Goal: Task Accomplishment & Management: Use online tool/utility

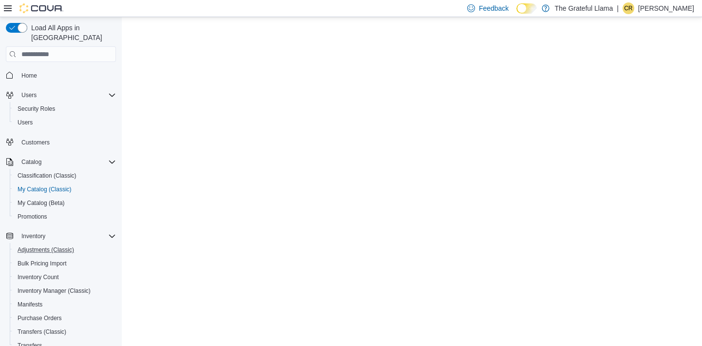
select select "**********"
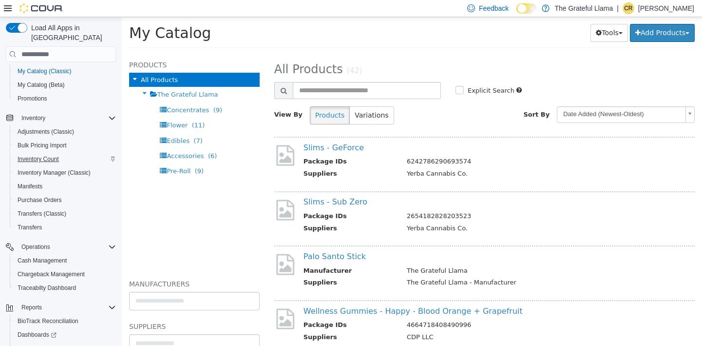
scroll to position [160, 0]
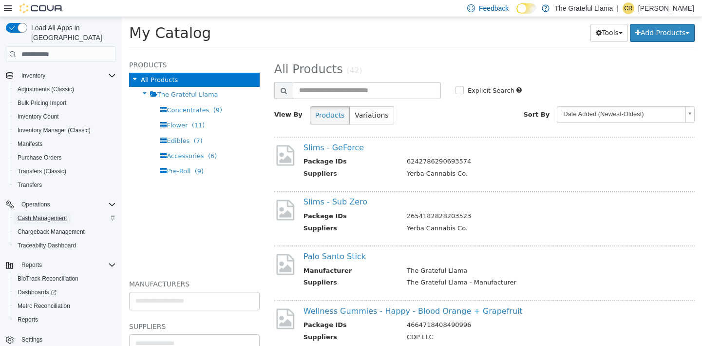
click at [38, 214] on span "Cash Management" at bounding box center [42, 218] width 49 height 8
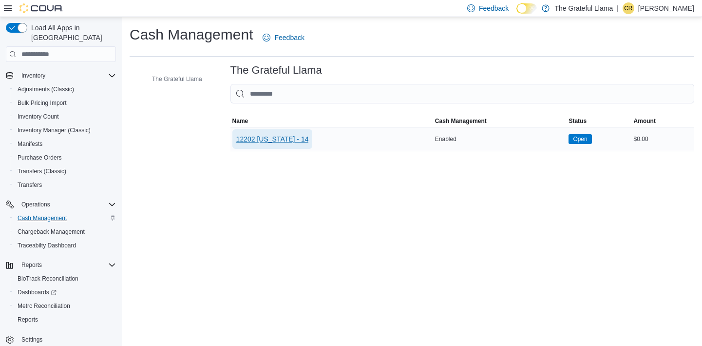
click at [272, 141] on span "12202 [US_STATE] - 14" at bounding box center [272, 139] width 73 height 10
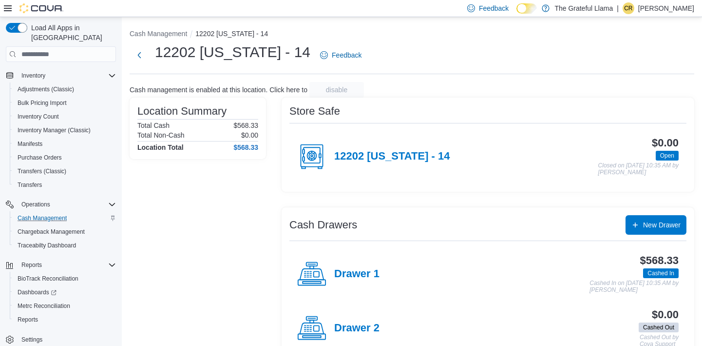
scroll to position [25, 0]
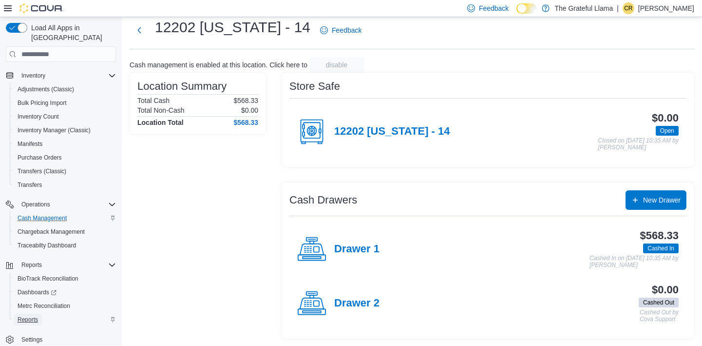
click at [27, 315] on span "Reports" at bounding box center [28, 319] width 20 height 8
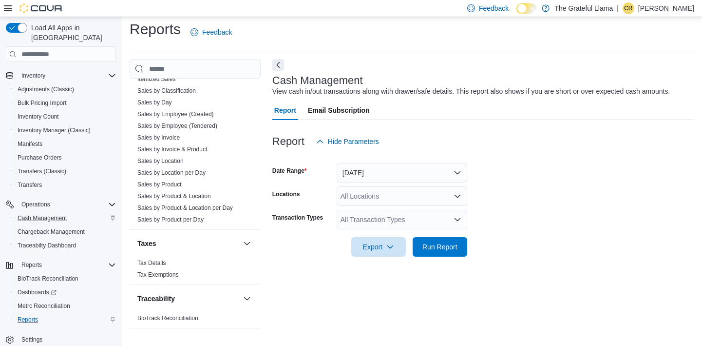
scroll to position [690, 0]
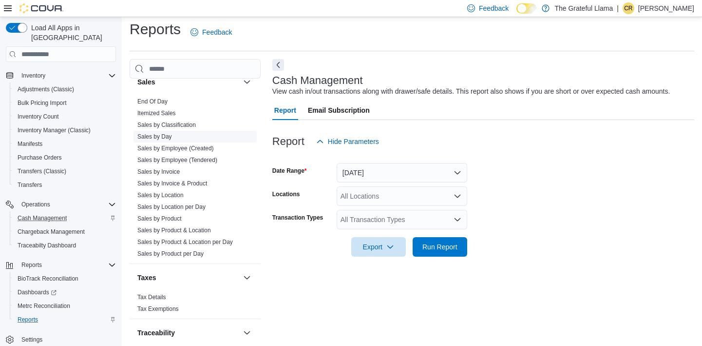
click at [156, 141] on span "Sales by Day" at bounding box center [195, 137] width 123 height 12
click at [156, 135] on link "Sales by Day" at bounding box center [154, 136] width 35 height 7
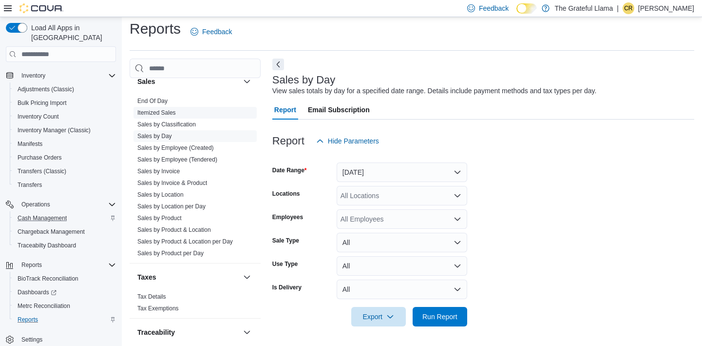
click at [159, 115] on link "Itemized Sales" at bounding box center [156, 112] width 39 height 7
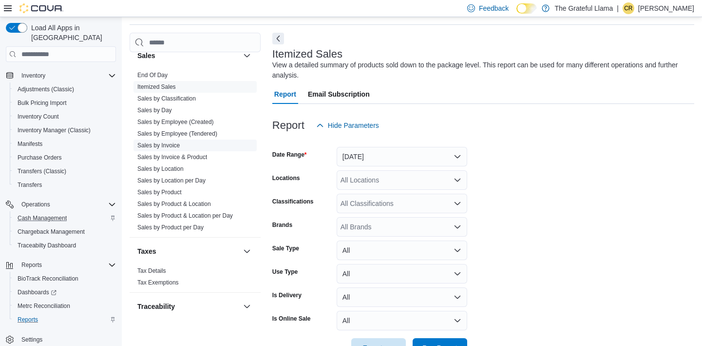
scroll to position [33, 0]
click at [149, 111] on link "Sales by Day" at bounding box center [154, 109] width 35 height 7
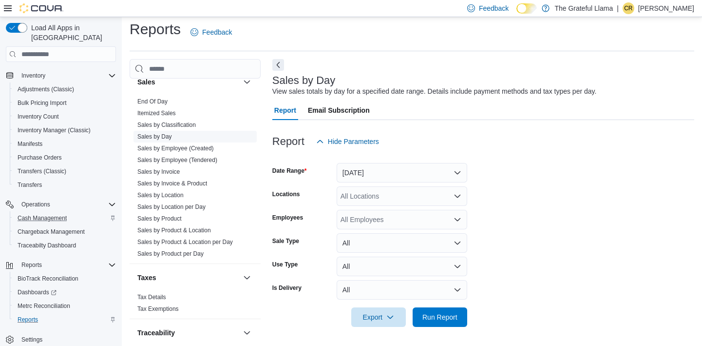
scroll to position [6, 0]
click at [155, 111] on link "Itemized Sales" at bounding box center [156, 112] width 39 height 7
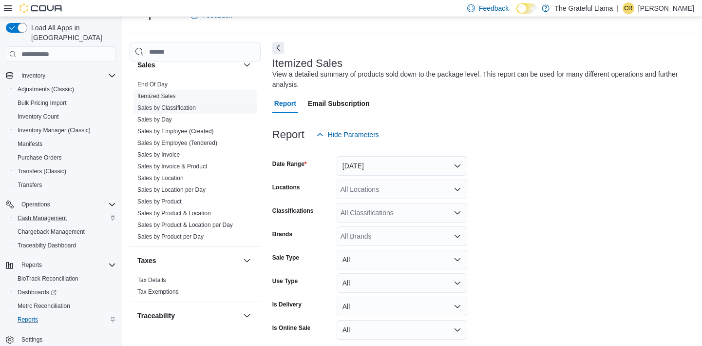
scroll to position [33, 0]
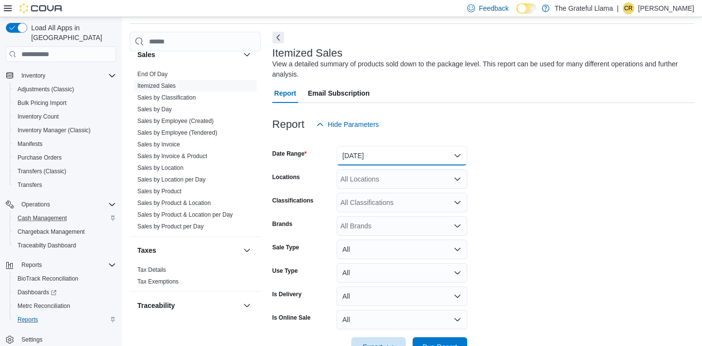
click at [368, 157] on button "[DATE]" at bounding box center [402, 155] width 131 height 19
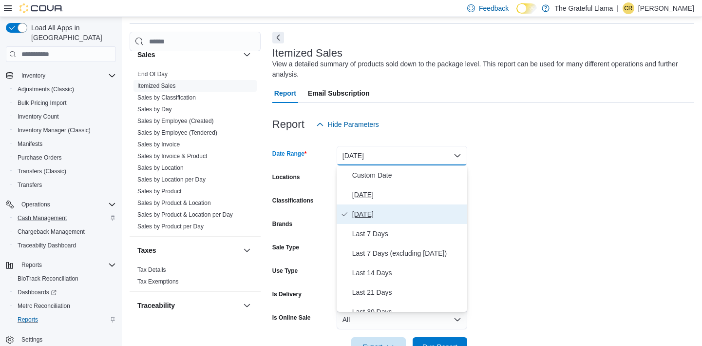
scroll to position [146, 0]
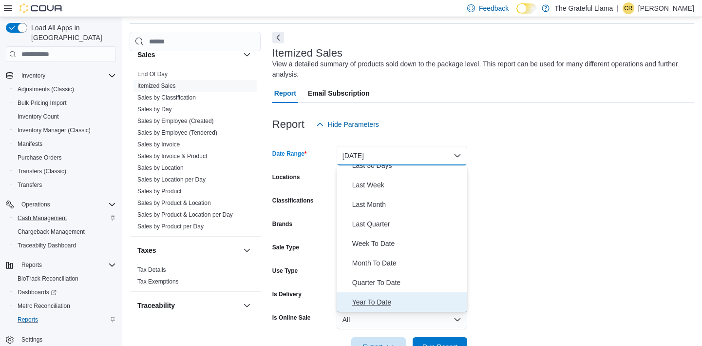
click at [383, 302] on span "Year To Date" at bounding box center [407, 302] width 111 height 12
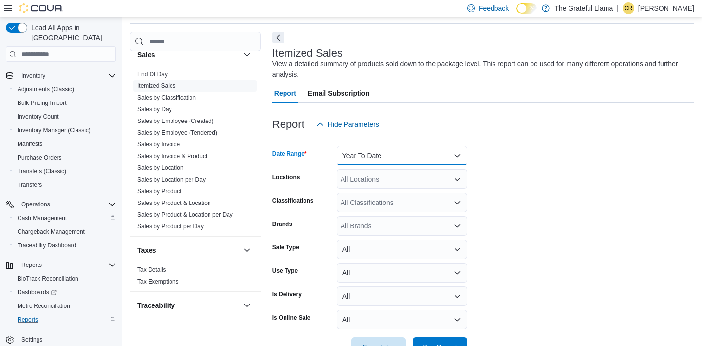
scroll to position [63, 0]
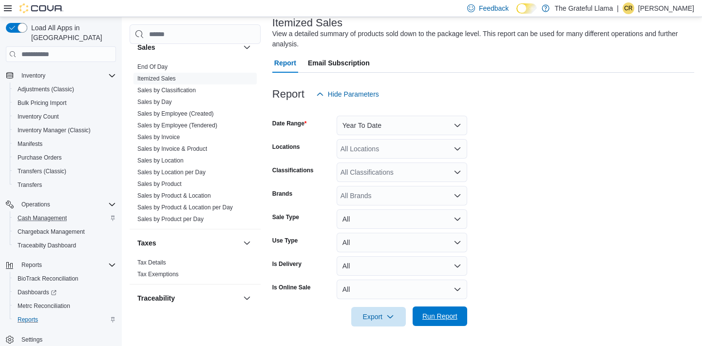
click at [440, 310] on span "Run Report" at bounding box center [440, 315] width 43 height 19
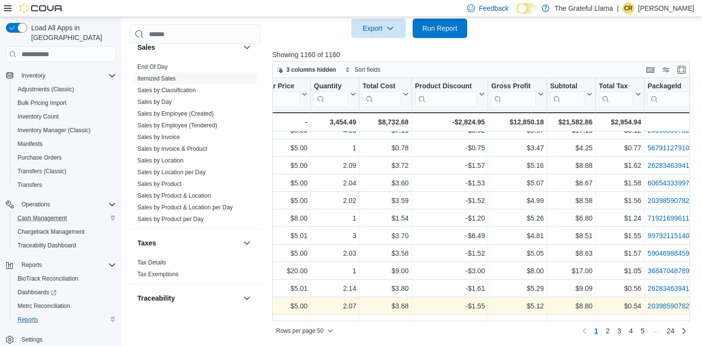
scroll to position [62, 1707]
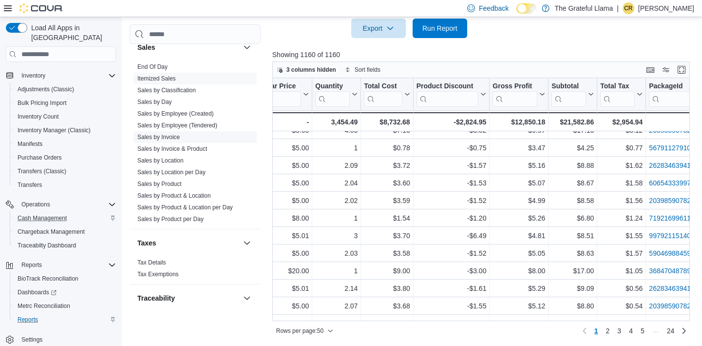
click at [159, 138] on link "Sales by Invoice" at bounding box center [158, 137] width 42 height 7
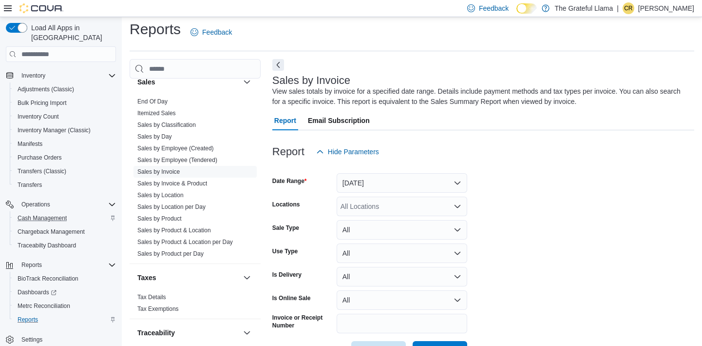
scroll to position [33, 0]
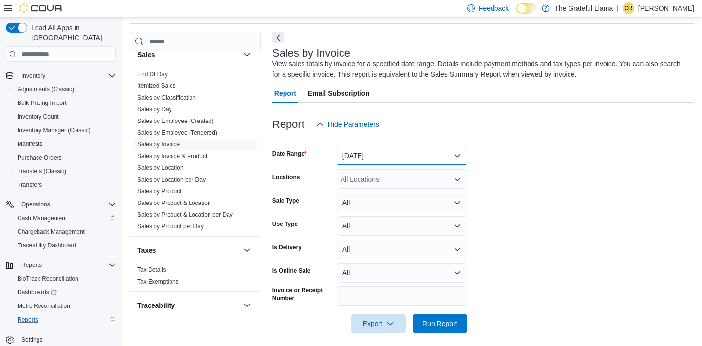
click at [372, 152] on button "[DATE]" at bounding box center [402, 155] width 131 height 19
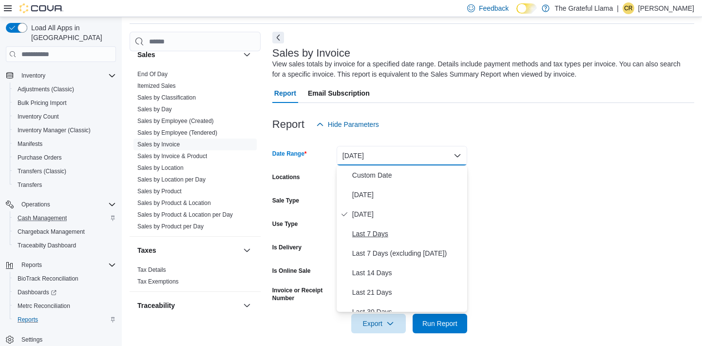
scroll to position [146, 0]
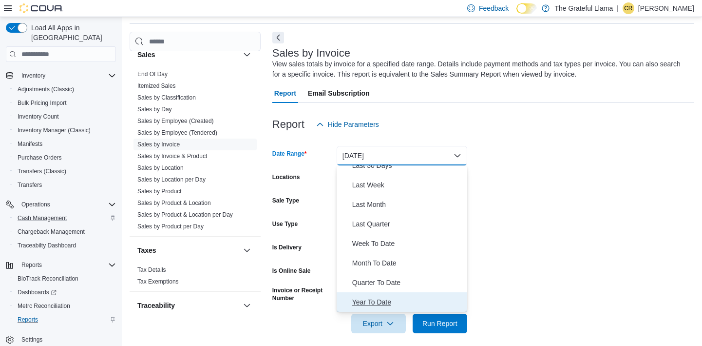
click at [383, 304] on span "Year To Date" at bounding box center [407, 302] width 111 height 12
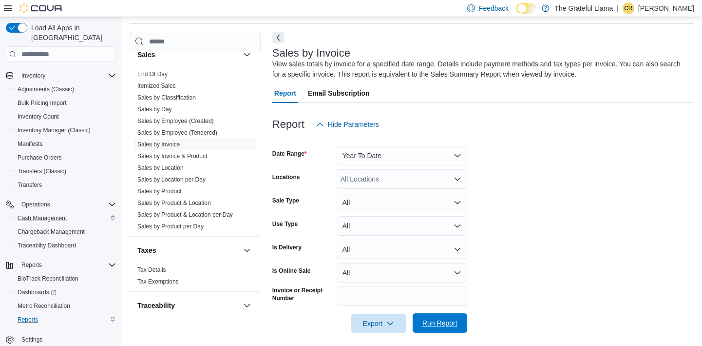
click at [446, 322] on span "Run Report" at bounding box center [440, 323] width 35 height 10
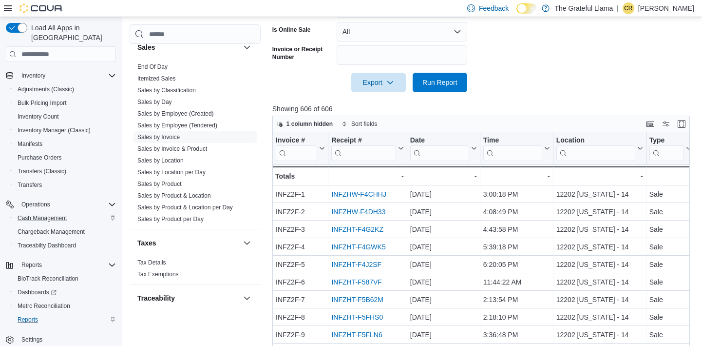
scroll to position [253, 0]
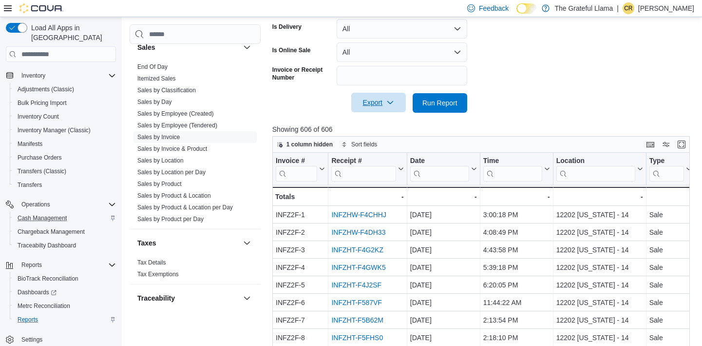
click at [360, 107] on span "Export" at bounding box center [378, 102] width 43 height 19
click at [365, 129] on button "Export to Excel" at bounding box center [379, 122] width 56 height 19
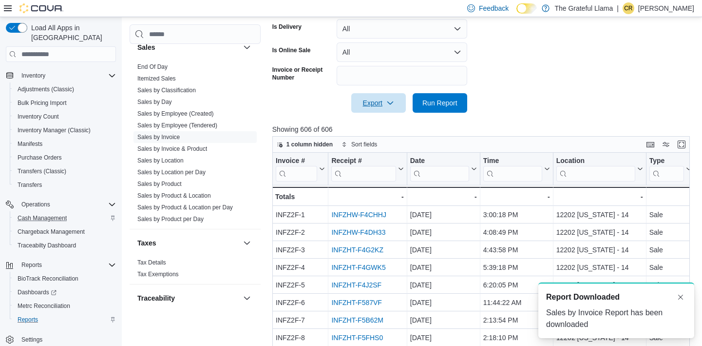
scroll to position [0, 0]
